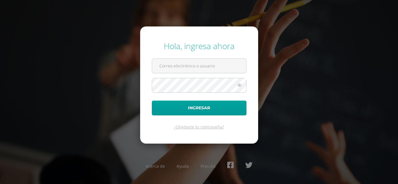
click at [362, 91] on div "Hola, ingresa ahora Ingresar ¿Olvidaste tu contraseña? Acerca de Ayuda Presskit" at bounding box center [199, 92] width 376 height 112
click at [228, 64] on input "text" at bounding box center [199, 66] width 94 height 14
type input "brenda_perez@donbosco.edu.gt"
click at [152, 101] on button "Ingresar" at bounding box center [199, 108] width 95 height 15
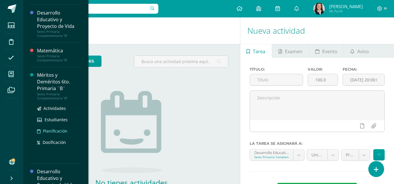
scroll to position [107, 0]
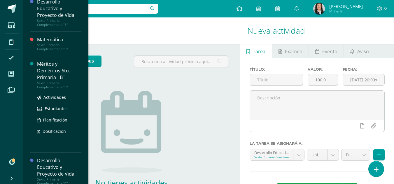
click at [52, 73] on div "Méritos y Deméritos 6to. Primaria ¨B¨" at bounding box center [59, 71] width 44 height 20
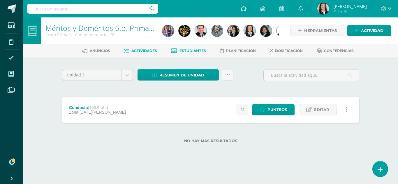
click at [187, 49] on span "Estudiantes" at bounding box center [193, 51] width 27 height 4
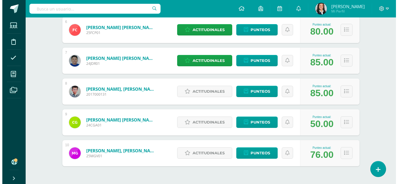
scroll to position [254, 0]
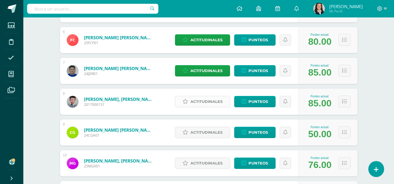
click at [208, 101] on span "Actitudinales" at bounding box center [206, 101] width 32 height 11
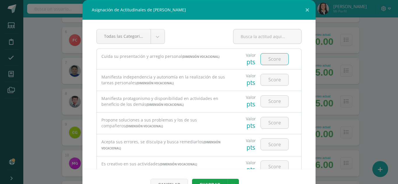
click at [268, 61] on input "number" at bounding box center [275, 59] width 28 height 11
type input "3"
type input "4"
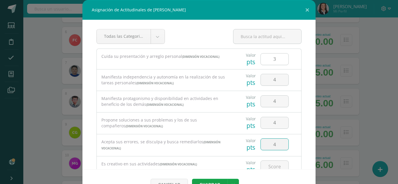
type input "4"
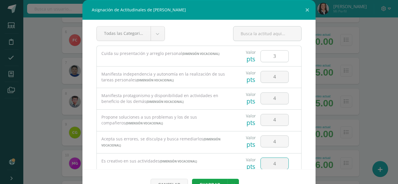
type input "4"
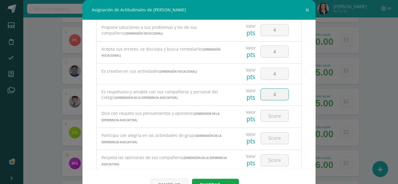
type input "4"
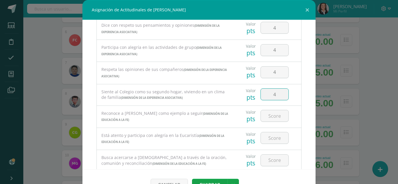
type input "4"
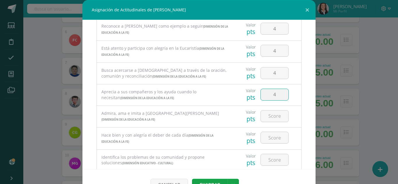
type input "4"
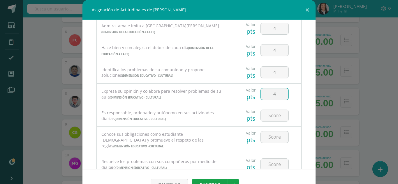
type input "4"
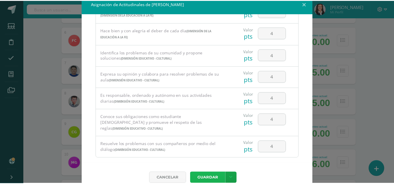
scroll to position [373, 0]
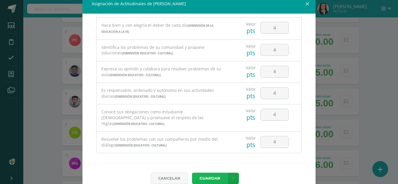
click at [200, 178] on button "Guardar" at bounding box center [210, 178] width 36 height 11
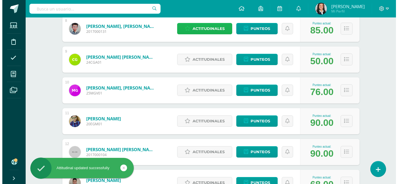
scroll to position [342, 0]
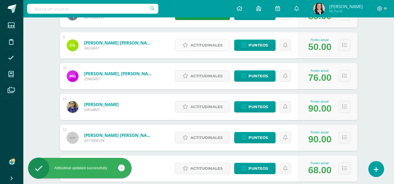
click at [204, 44] on span "Actitudinales" at bounding box center [206, 45] width 32 height 11
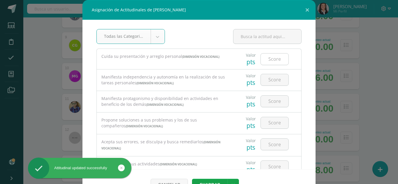
click at [271, 59] on input "number" at bounding box center [275, 59] width 28 height 11
click at [265, 59] on input "number" at bounding box center [275, 59] width 28 height 11
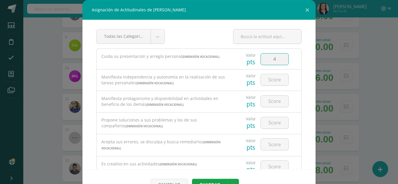
type input "4"
type input "2"
type input "3"
type input "2"
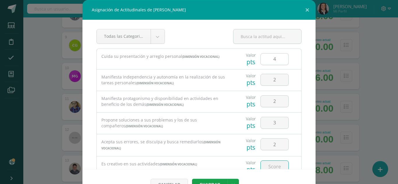
scroll to position [3, 0]
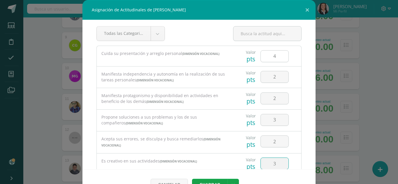
type input "3"
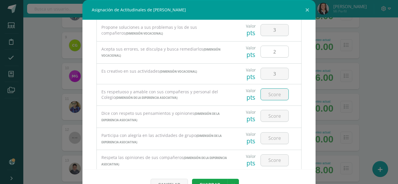
click at [266, 51] on input "2" at bounding box center [275, 51] width 28 height 11
type input "3"
type input "4"
type input "3"
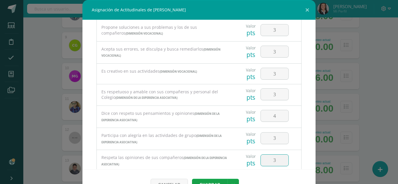
type input "3"
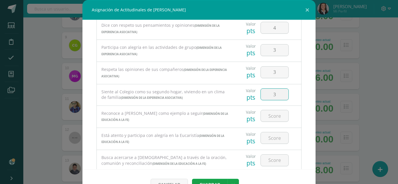
type input "3"
type input "4"
type input "3"
type input "4"
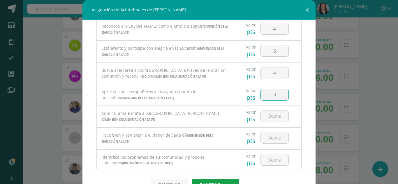
type input "3"
type input "4"
type input "3"
type input "4"
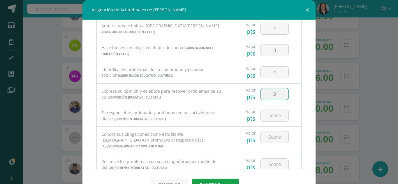
type input "3"
type input "2"
type input "3"
type input "4"
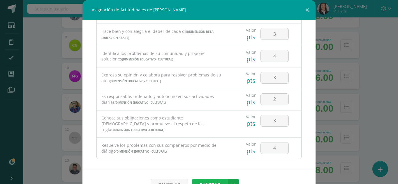
scroll to position [6, 0]
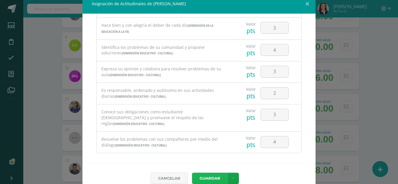
click at [204, 181] on button "Guardar" at bounding box center [210, 178] width 36 height 11
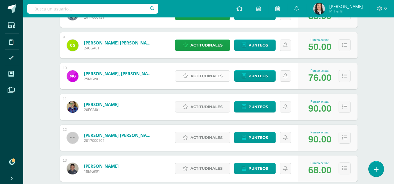
click at [196, 74] on span "Actitudinales" at bounding box center [206, 76] width 32 height 11
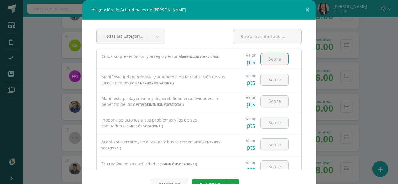
click at [261, 63] on input "number" at bounding box center [275, 59] width 28 height 11
type input "2"
type input "3"
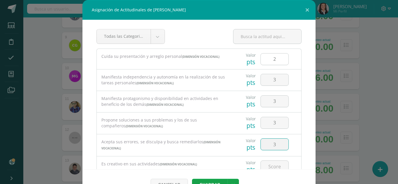
type input "3"
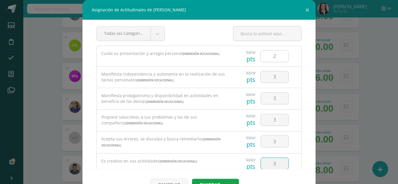
type input "3"
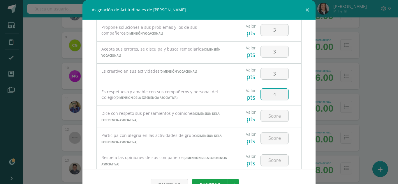
type input "4"
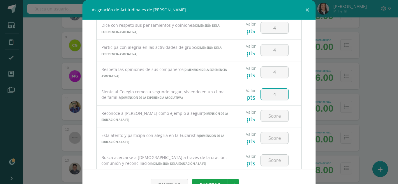
type input "4"
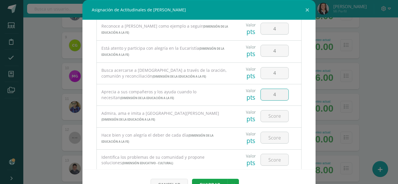
type input "4"
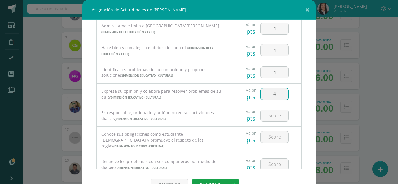
type input "4"
type input "3"
type input "4"
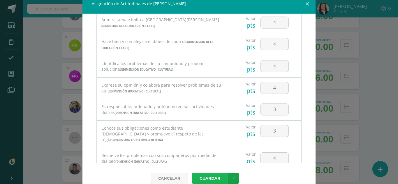
click at [211, 175] on button "Guardar" at bounding box center [210, 178] width 36 height 11
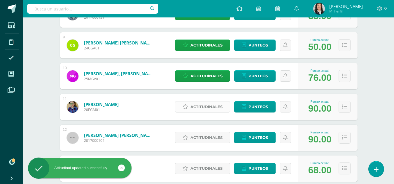
click at [210, 109] on span "Actitudinales" at bounding box center [206, 107] width 32 height 11
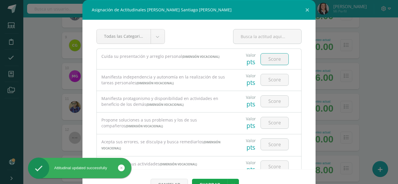
click at [269, 62] on input "number" at bounding box center [275, 59] width 28 height 11
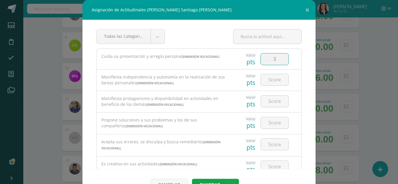
type input "3"
type input "4"
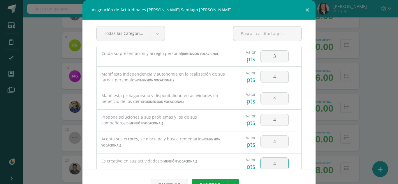
type input "4"
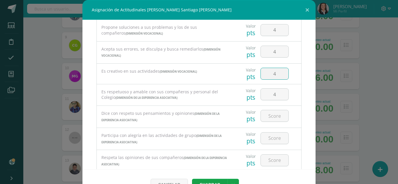
type input "4"
click at [271, 132] on div at bounding box center [274, 138] width 33 height 20
click at [277, 136] on input "number" at bounding box center [275, 138] width 28 height 11
type input "4"
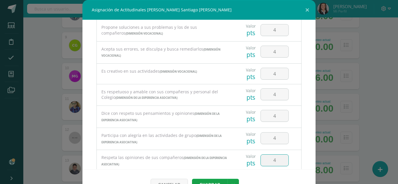
type input "4"
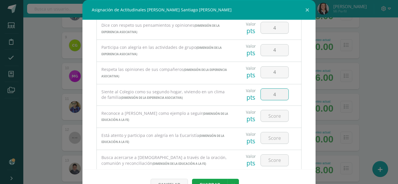
type input "4"
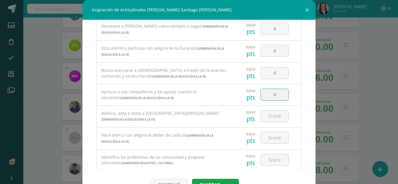
type input "4"
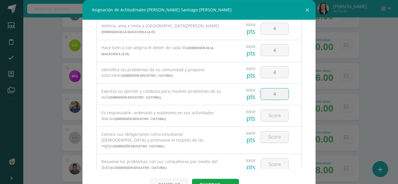
type input "4"
click at [287, 134] on div "Valor pts" at bounding box center [267, 137] width 64 height 20
click at [272, 116] on input "44" at bounding box center [275, 115] width 28 height 11
type input "4"
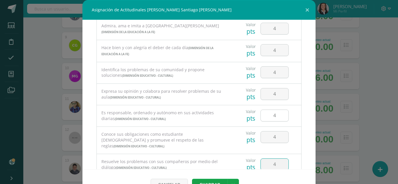
type input "4"
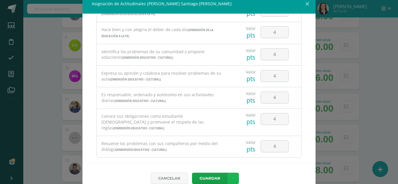
scroll to position [373, 0]
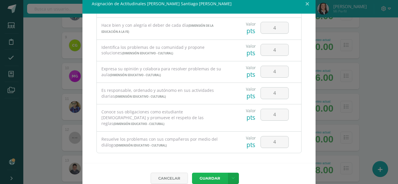
click at [209, 180] on button "Guardar" at bounding box center [210, 178] width 36 height 11
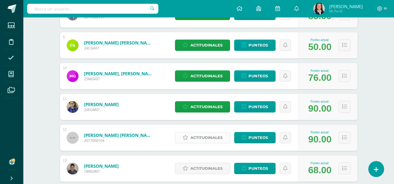
click at [199, 139] on span "Actitudinales" at bounding box center [206, 138] width 32 height 11
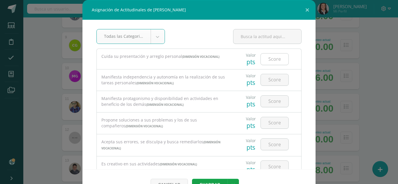
click at [274, 59] on input "number" at bounding box center [275, 59] width 28 height 11
type input "4"
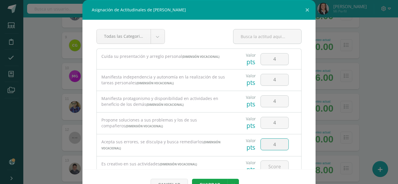
type input "4"
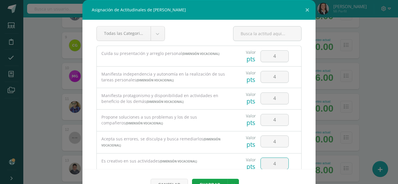
type input "4"
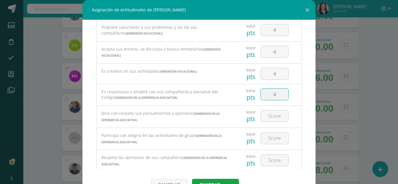
type input "4"
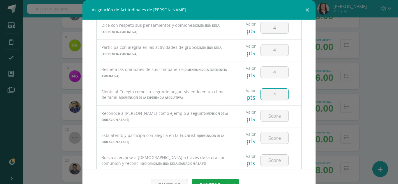
type input "4"
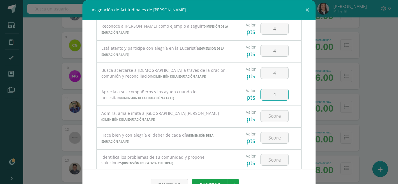
type input "4"
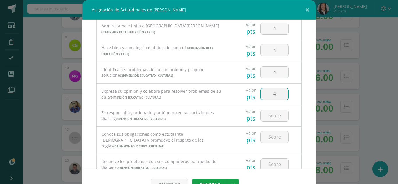
type input "4"
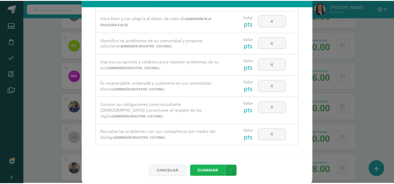
scroll to position [15, 0]
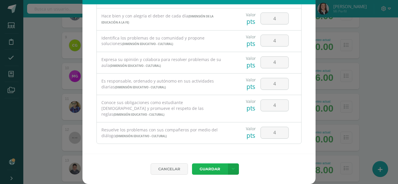
click at [207, 167] on button "Guardar" at bounding box center [210, 169] width 36 height 11
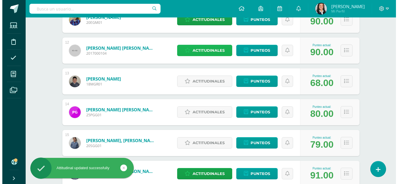
scroll to position [458, 0]
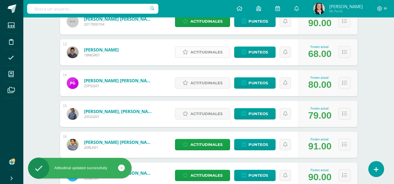
click at [211, 52] on span "Actitudinales" at bounding box center [206, 52] width 32 height 11
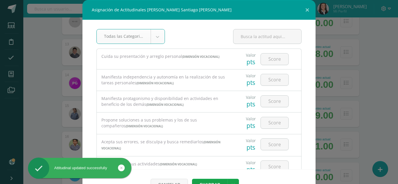
click at [271, 59] on input "number" at bounding box center [275, 59] width 28 height 11
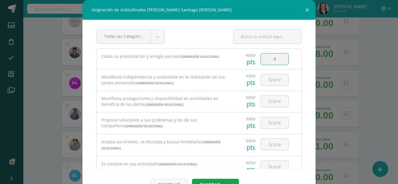
type input "4"
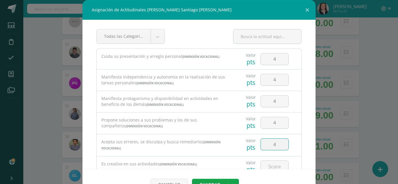
scroll to position [3, 0]
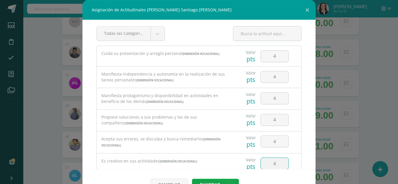
type input "4"
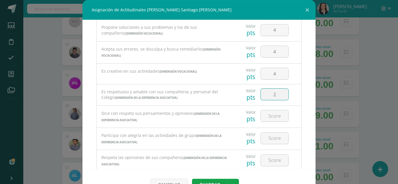
type input "2"
click at [276, 75] on input "4" at bounding box center [275, 73] width 28 height 11
type input "4"
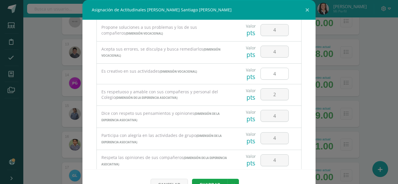
scroll to position [181, 0]
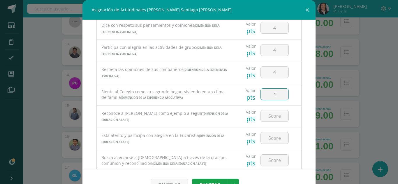
type input "4"
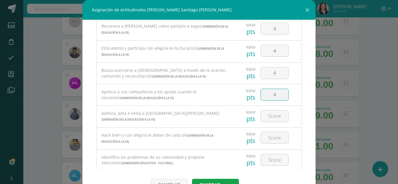
type input "4"
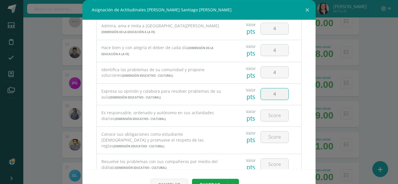
type input "4"
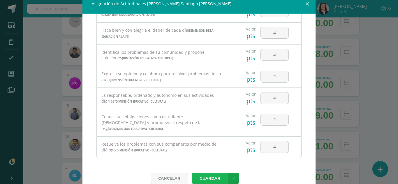
scroll to position [373, 0]
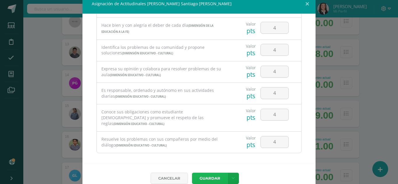
click at [212, 177] on button "Guardar" at bounding box center [210, 178] width 36 height 11
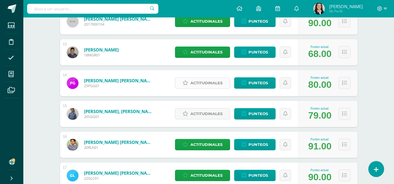
click at [208, 83] on span "Actitudinales" at bounding box center [206, 83] width 32 height 11
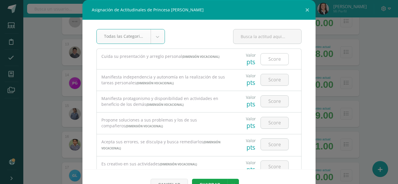
click at [265, 60] on input "number" at bounding box center [275, 59] width 28 height 11
type input "4"
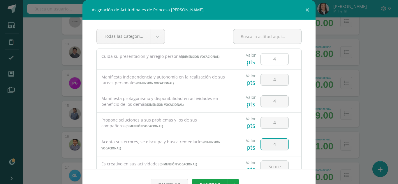
type input "4"
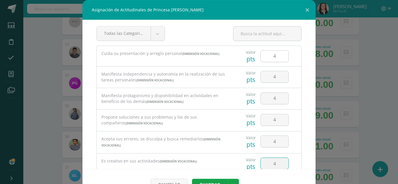
type input "4"
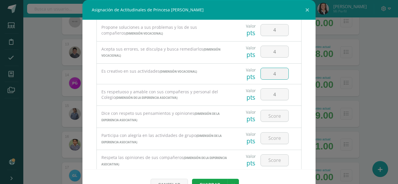
type input "4"
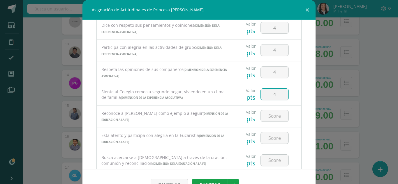
type input "4"
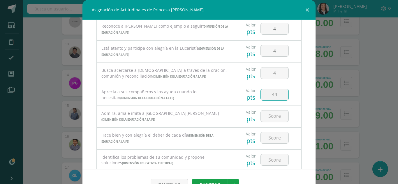
click at [268, 93] on input "44" at bounding box center [275, 94] width 28 height 11
type input "4"
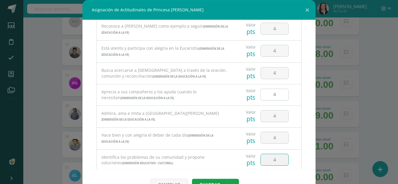
scroll to position [356, 0]
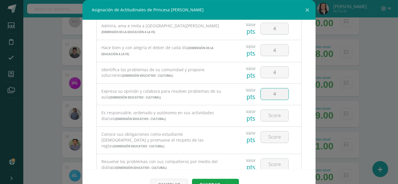
type input "4"
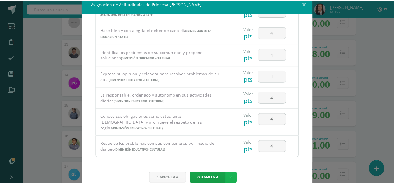
scroll to position [373, 0]
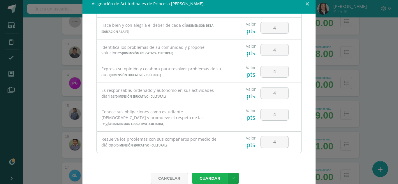
click at [209, 176] on button "Guardar" at bounding box center [210, 178] width 36 height 11
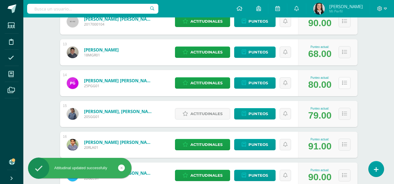
click at [345, 84] on icon at bounding box center [344, 83] width 5 height 5
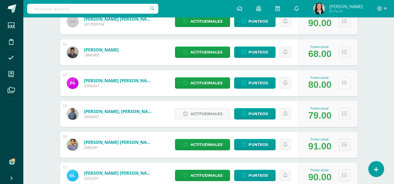
click at [345, 84] on icon at bounding box center [344, 83] width 5 height 5
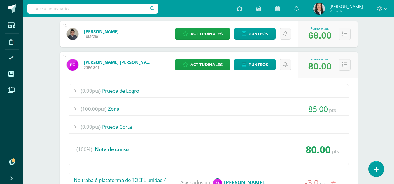
scroll to position [487, 0]
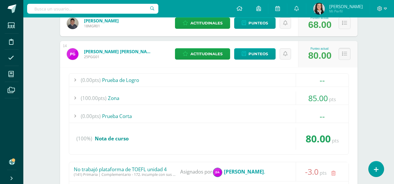
click at [344, 53] on icon at bounding box center [344, 54] width 5 height 5
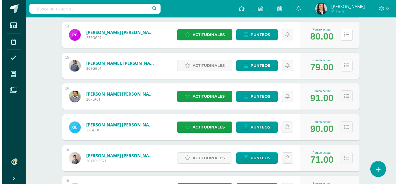
scroll to position [516, 0]
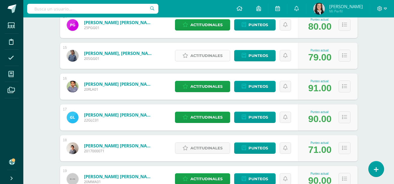
click at [210, 56] on span "Actitudinales" at bounding box center [206, 55] width 32 height 11
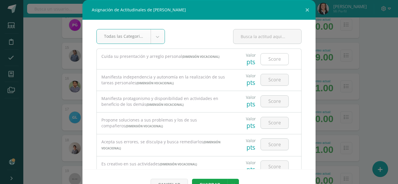
click at [266, 60] on input "number" at bounding box center [275, 59] width 28 height 11
type input "4"
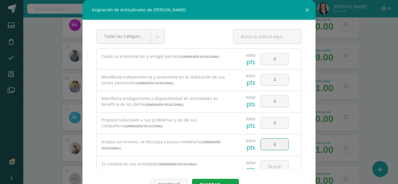
type input "4"
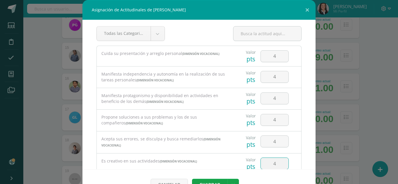
type input "4"
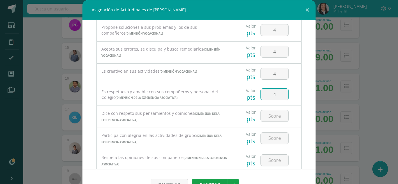
type input "4"
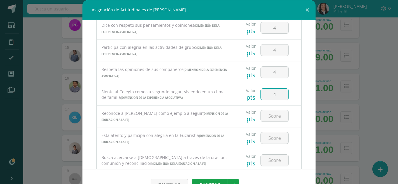
type input "4"
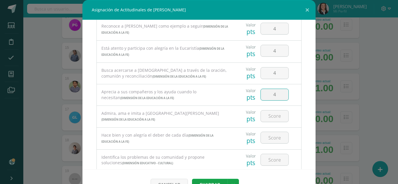
type input "4"
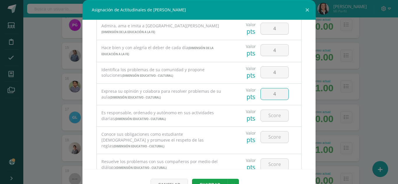
type input "4"
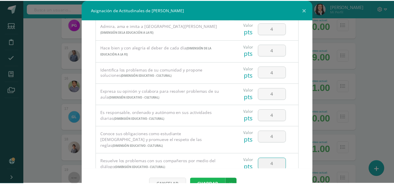
scroll to position [6, 0]
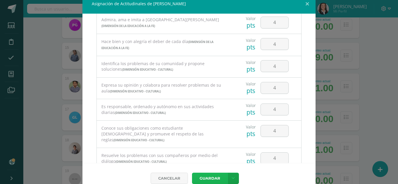
click at [213, 177] on button "Guardar" at bounding box center [210, 178] width 36 height 11
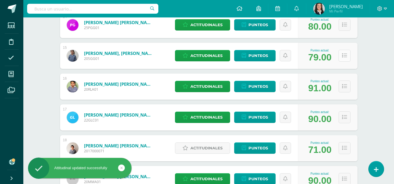
click at [348, 59] on button at bounding box center [344, 56] width 12 height 12
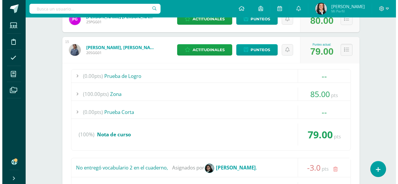
scroll to position [516, 0]
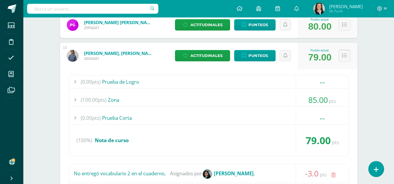
click at [341, 58] on button at bounding box center [344, 56] width 12 height 12
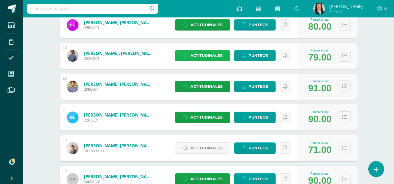
click at [203, 56] on span "Actitudinales" at bounding box center [206, 55] width 32 height 11
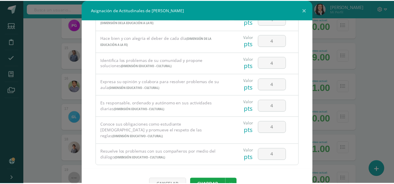
scroll to position [373, 0]
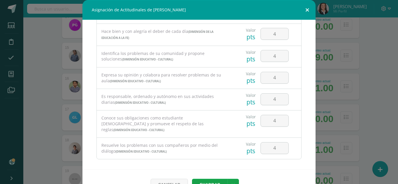
click at [308, 12] on button at bounding box center [307, 10] width 17 height 20
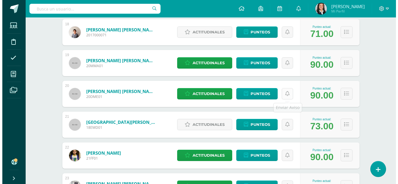
scroll to position [633, 0]
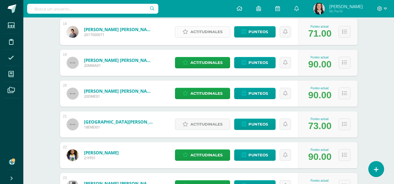
click at [210, 34] on span "Actitudinales" at bounding box center [206, 32] width 32 height 11
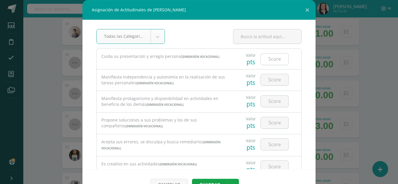
click at [261, 62] on input "number" at bounding box center [275, 59] width 28 height 11
type input "4"
type input "2"
type input "3"
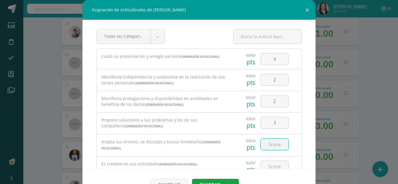
type input "3"
type input "2"
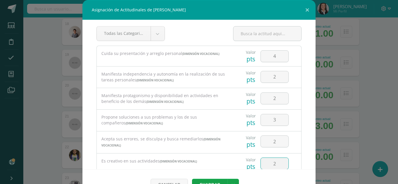
type input "2"
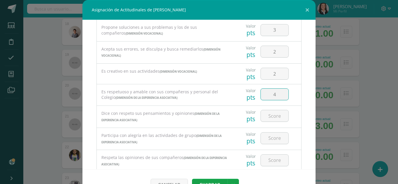
type input "4"
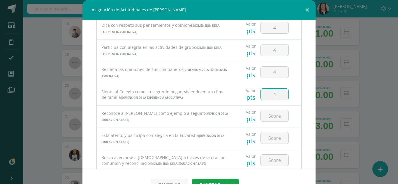
type input "4"
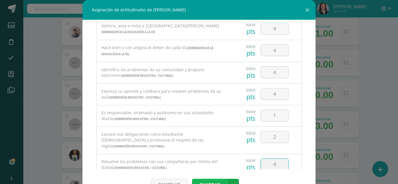
scroll to position [6, 0]
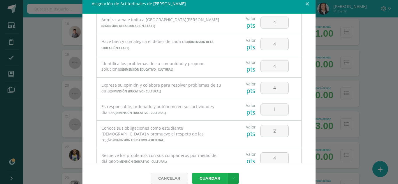
click at [209, 177] on button "Guardar" at bounding box center [210, 178] width 36 height 11
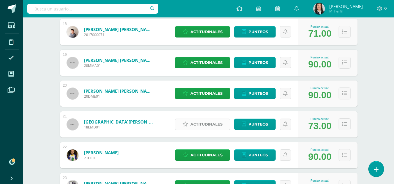
click at [206, 122] on span "Actitudinales" at bounding box center [206, 124] width 32 height 11
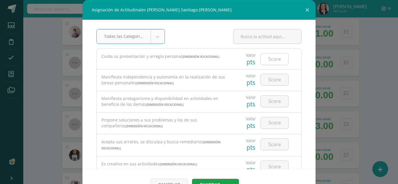
click at [273, 60] on input "number" at bounding box center [275, 59] width 28 height 11
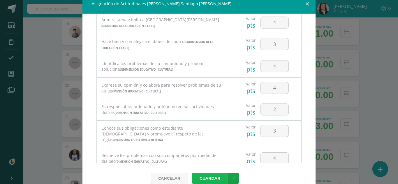
click at [206, 178] on button "Guardar" at bounding box center [210, 178] width 36 height 11
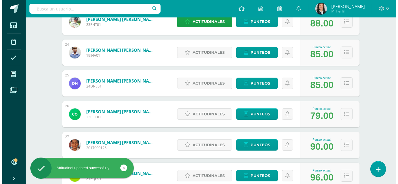
scroll to position [808, 0]
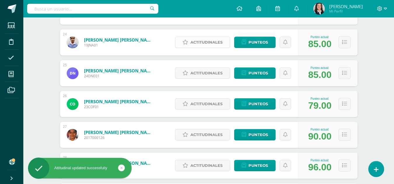
click at [216, 42] on span "Actitudinales" at bounding box center [206, 42] width 32 height 11
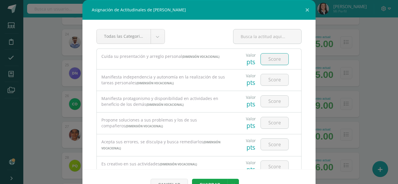
click at [263, 59] on input "number" at bounding box center [275, 59] width 28 height 11
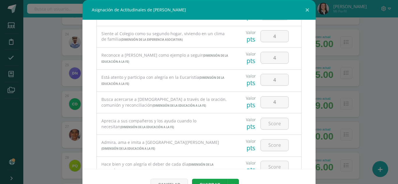
scroll to position [269, 0]
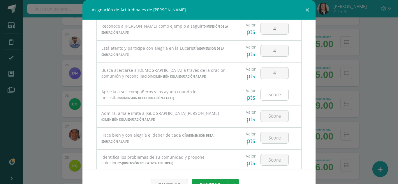
click at [277, 96] on input "number" at bounding box center [275, 94] width 28 height 11
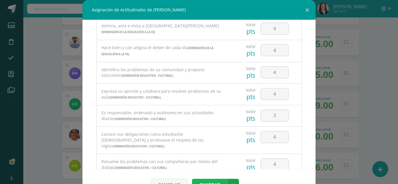
scroll to position [6, 0]
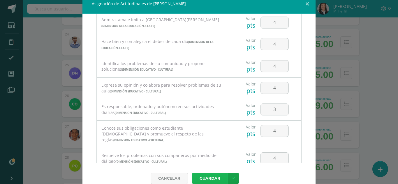
click at [210, 179] on button "Guardar" at bounding box center [210, 178] width 36 height 11
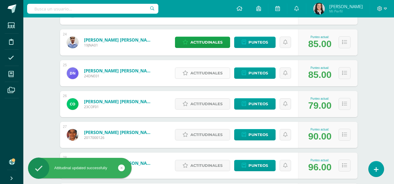
click at [217, 75] on span "Actitudinales" at bounding box center [206, 73] width 32 height 11
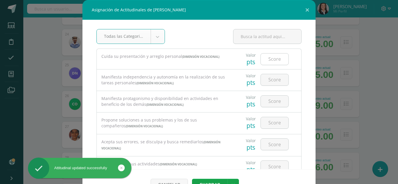
click at [268, 57] on input "number" at bounding box center [275, 59] width 28 height 11
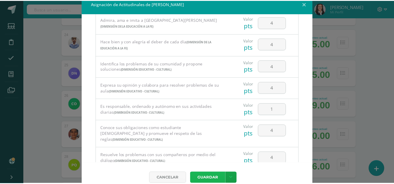
scroll to position [373, 0]
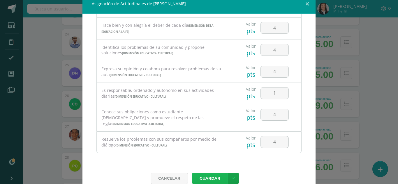
click at [208, 180] on button "Guardar" at bounding box center [210, 178] width 36 height 11
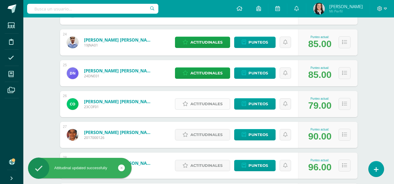
click at [195, 101] on span "Actitudinales" at bounding box center [206, 104] width 32 height 11
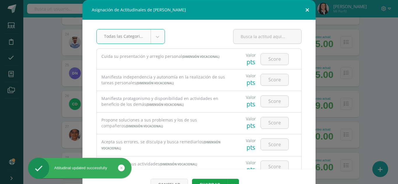
click at [305, 11] on button at bounding box center [307, 10] width 17 height 20
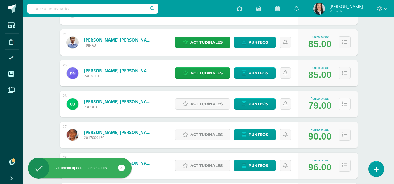
click at [343, 104] on icon at bounding box center [344, 104] width 5 height 5
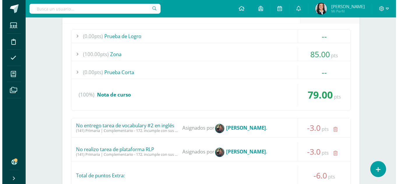
scroll to position [837, 0]
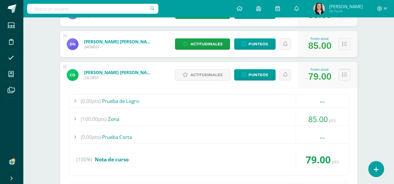
click at [344, 77] on icon at bounding box center [344, 75] width 5 height 5
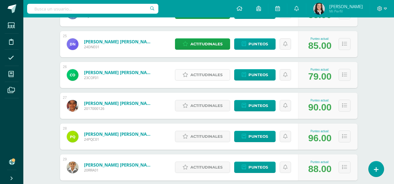
click at [204, 75] on span "Actitudinales" at bounding box center [206, 75] width 32 height 11
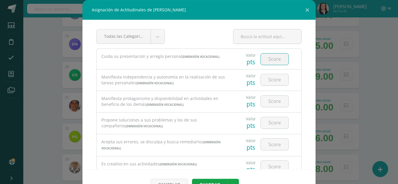
click at [267, 61] on input "number" at bounding box center [275, 59] width 28 height 11
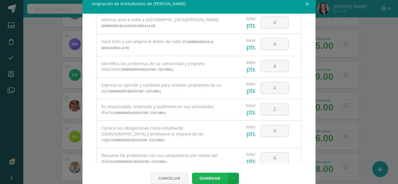
scroll to position [373, 0]
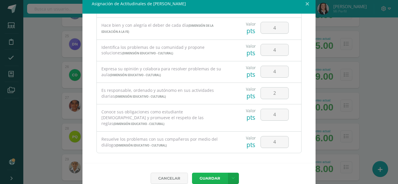
click at [213, 179] on button "Guardar" at bounding box center [210, 178] width 36 height 11
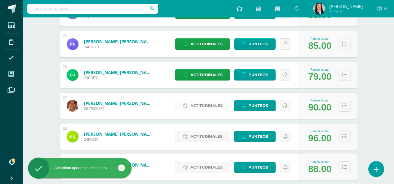
click at [207, 108] on span "Actitudinales" at bounding box center [206, 106] width 32 height 11
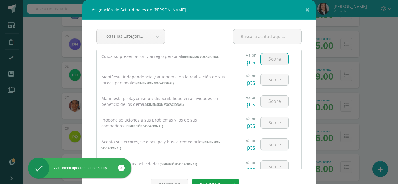
click at [270, 58] on input "number" at bounding box center [275, 59] width 28 height 11
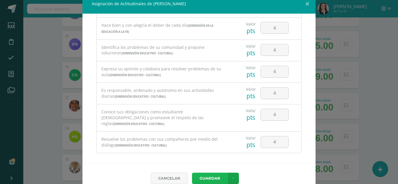
click at [203, 177] on button "Guardar" at bounding box center [210, 178] width 36 height 11
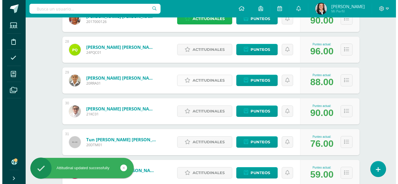
scroll to position [924, 0]
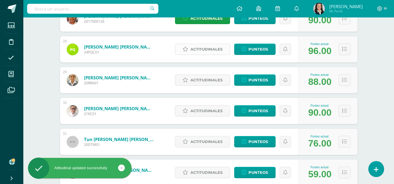
click at [204, 50] on span "Actitudinales" at bounding box center [206, 49] width 32 height 11
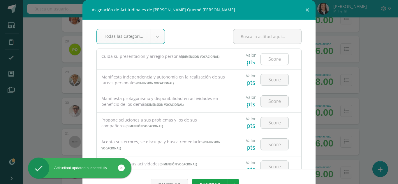
click at [263, 59] on input "number" at bounding box center [275, 59] width 28 height 11
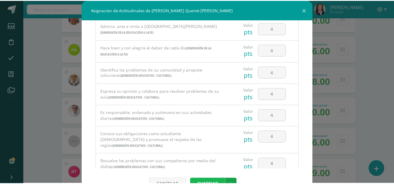
scroll to position [6, 0]
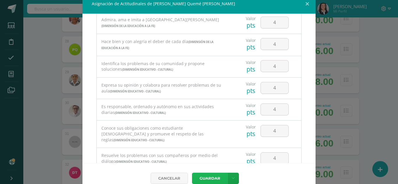
click at [208, 178] on button "Guardar" at bounding box center [210, 178] width 36 height 11
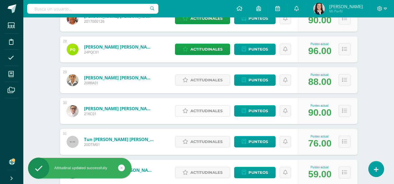
click at [216, 110] on span "Actitudinales" at bounding box center [206, 111] width 32 height 11
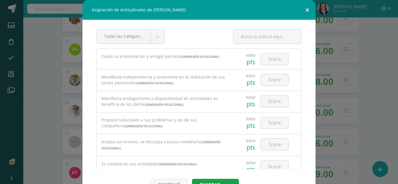
click at [306, 10] on button at bounding box center [307, 10] width 17 height 20
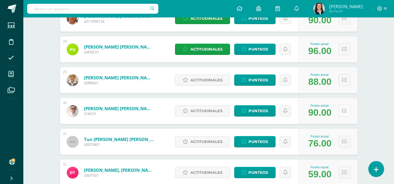
click at [345, 110] on icon at bounding box center [344, 111] width 5 height 5
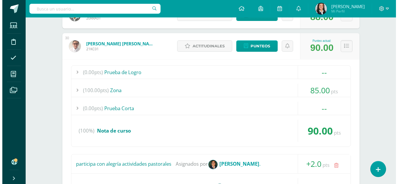
scroll to position [954, 0]
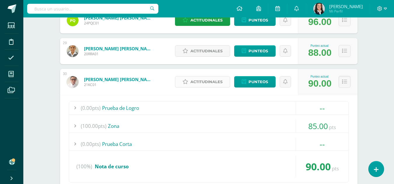
click at [214, 82] on span "Actitudinales" at bounding box center [206, 82] width 32 height 11
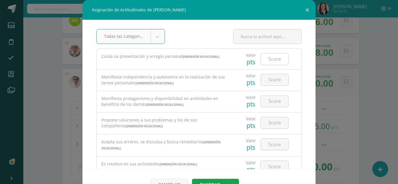
click at [262, 64] on input "number" at bounding box center [275, 59] width 28 height 11
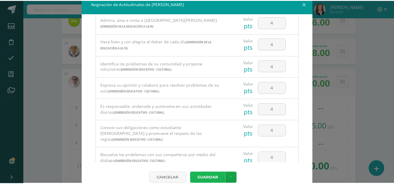
scroll to position [373, 0]
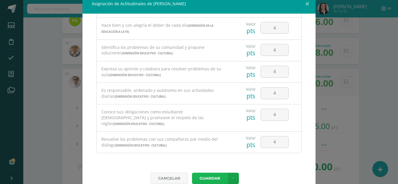
click at [197, 176] on button "Guardar" at bounding box center [210, 178] width 36 height 11
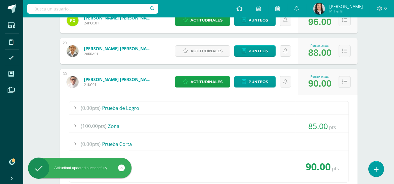
click at [345, 83] on icon at bounding box center [344, 82] width 5 height 5
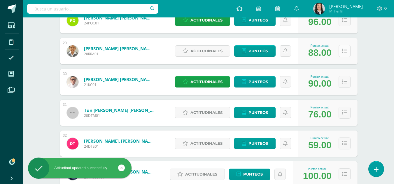
click at [347, 50] on button at bounding box center [344, 51] width 12 height 12
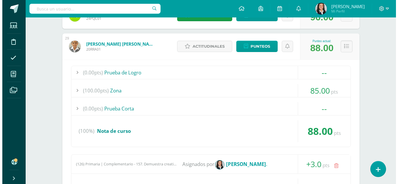
scroll to position [954, 0]
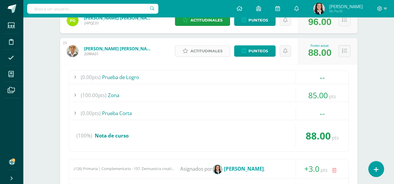
click at [220, 54] on span "Actitudinales" at bounding box center [206, 51] width 32 height 11
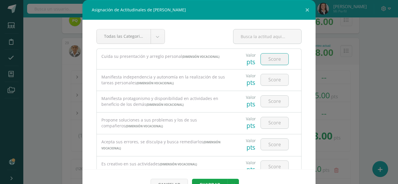
click at [269, 58] on input "number" at bounding box center [275, 59] width 28 height 11
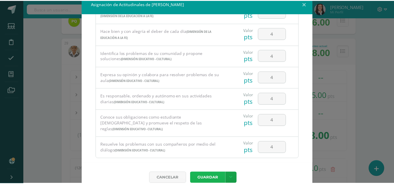
scroll to position [373, 0]
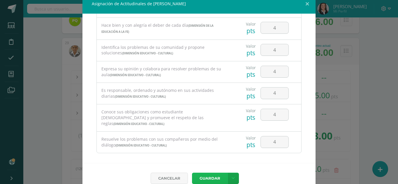
click at [205, 176] on button "Guardar" at bounding box center [210, 178] width 36 height 11
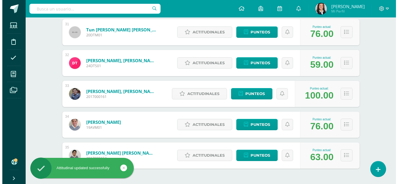
scroll to position [1245, 0]
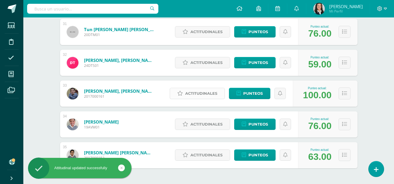
click at [212, 95] on span "Actitudinales" at bounding box center [201, 93] width 32 height 11
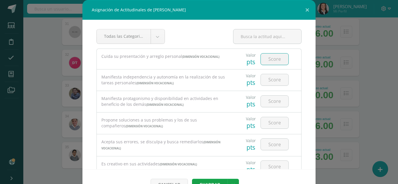
click at [270, 59] on input "number" at bounding box center [275, 59] width 28 height 11
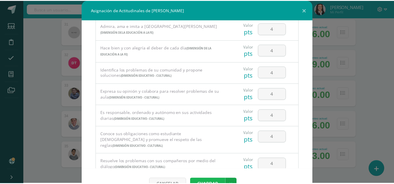
scroll to position [6, 0]
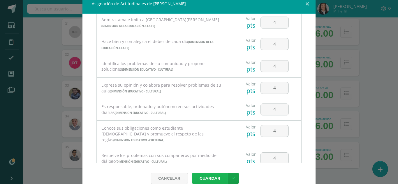
click at [206, 176] on button "Guardar" at bounding box center [210, 178] width 36 height 11
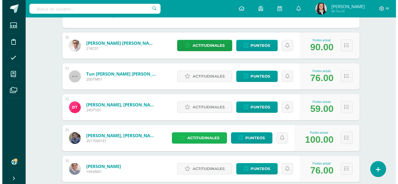
scroll to position [1210, 0]
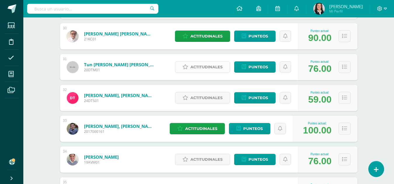
click at [201, 65] on span "Actitudinales" at bounding box center [206, 67] width 32 height 11
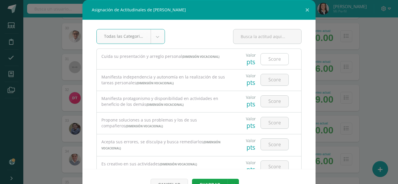
click at [272, 59] on input "number" at bounding box center [275, 59] width 28 height 11
click at [275, 80] on input "4" at bounding box center [275, 79] width 28 height 11
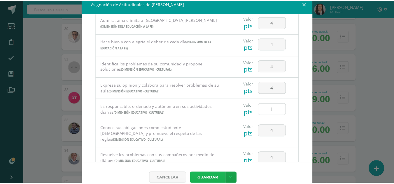
scroll to position [373, 0]
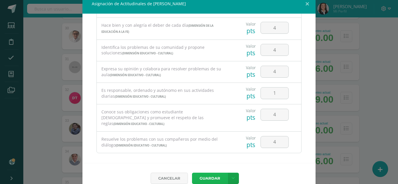
click at [199, 175] on button "Guardar" at bounding box center [210, 178] width 36 height 11
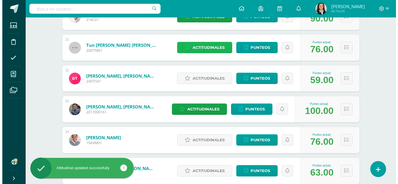
scroll to position [1239, 0]
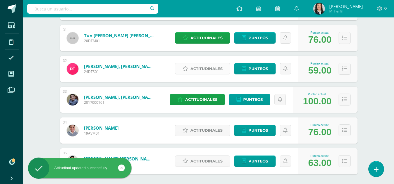
click at [213, 71] on span "Actitudinales" at bounding box center [206, 69] width 32 height 11
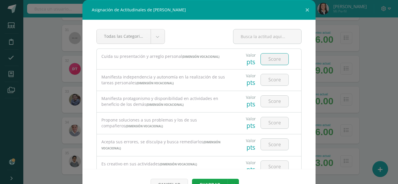
click at [266, 62] on input "number" at bounding box center [275, 59] width 28 height 11
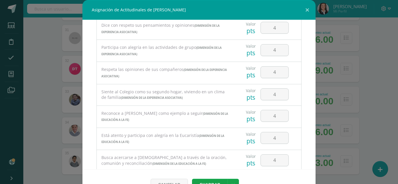
scroll to position [269, 0]
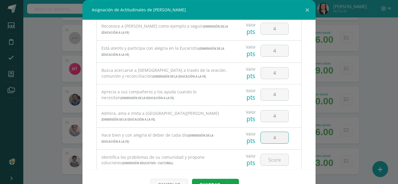
click at [274, 139] on input "4" at bounding box center [275, 137] width 28 height 11
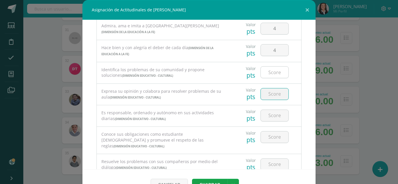
click at [272, 75] on input "number" at bounding box center [275, 72] width 28 height 11
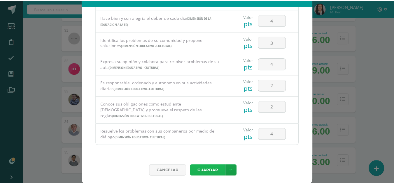
scroll to position [15, 0]
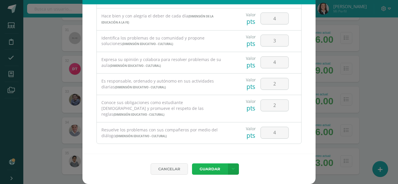
click at [212, 168] on button "Guardar" at bounding box center [210, 169] width 36 height 11
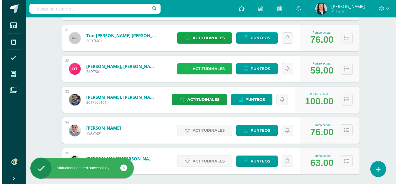
scroll to position [1268, 0]
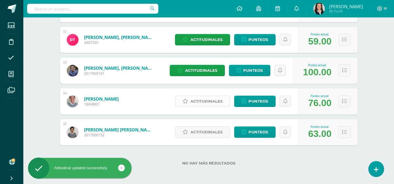
click at [192, 101] on span "Actitudinales" at bounding box center [206, 101] width 32 height 11
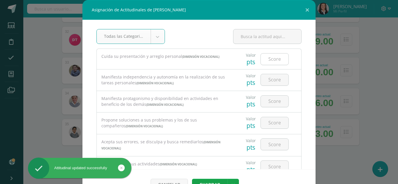
click at [270, 61] on input "number" at bounding box center [275, 59] width 28 height 11
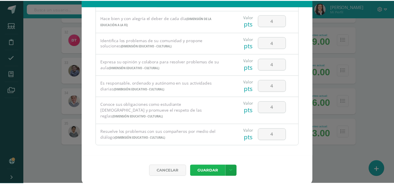
scroll to position [15, 0]
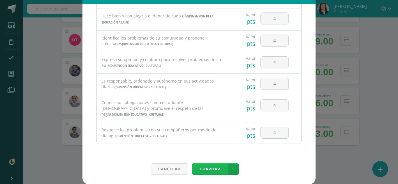
click at [210, 167] on button "Guardar" at bounding box center [210, 169] width 36 height 11
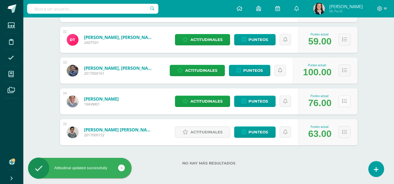
click at [344, 103] on icon at bounding box center [344, 101] width 5 height 5
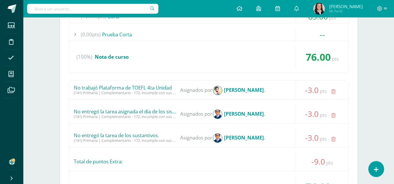
scroll to position [1414, 0]
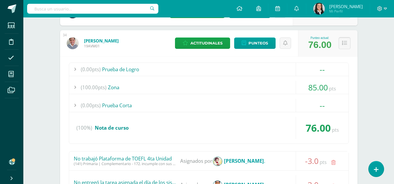
click at [345, 44] on icon at bounding box center [344, 43] width 5 height 5
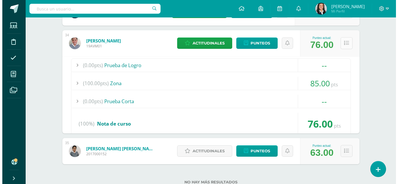
scroll to position [1268, 0]
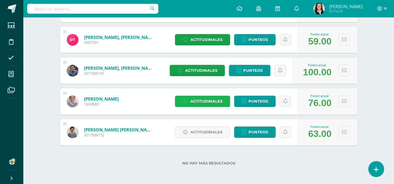
click at [205, 100] on span "Actitudinales" at bounding box center [206, 101] width 32 height 11
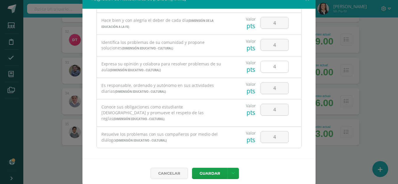
scroll to position [15, 0]
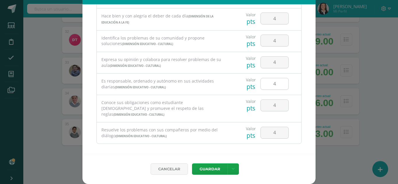
click at [273, 84] on input "4" at bounding box center [275, 83] width 28 height 11
click at [210, 169] on button "Guardar" at bounding box center [210, 169] width 36 height 11
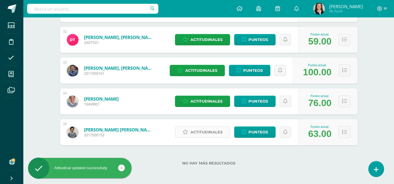
click at [215, 133] on span "Actitudinales" at bounding box center [206, 132] width 32 height 11
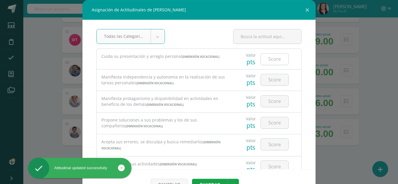
click at [272, 59] on input "number" at bounding box center [275, 59] width 28 height 11
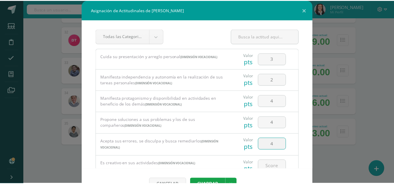
scroll to position [3, 0]
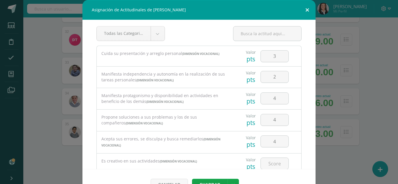
click at [305, 10] on button at bounding box center [307, 10] width 17 height 20
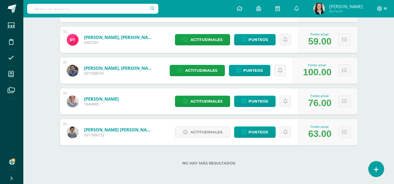
click at [386, 8] on icon at bounding box center [385, 8] width 3 height 5
click at [368, 39] on span "Cerrar sesión" at bounding box center [367, 40] width 26 height 6
